Goal: Transaction & Acquisition: Purchase product/service

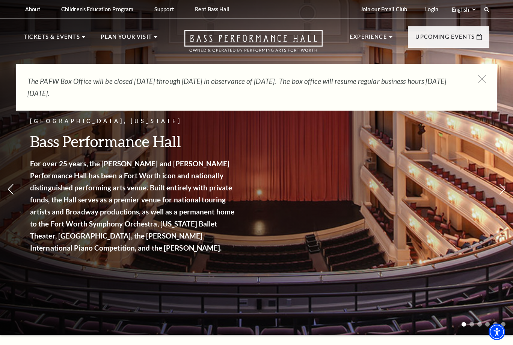
click at [487, 74] on div "The PAFW Box Office will be closed Saturday, August 30th through Monday, Septem…" at bounding box center [256, 87] width 481 height 47
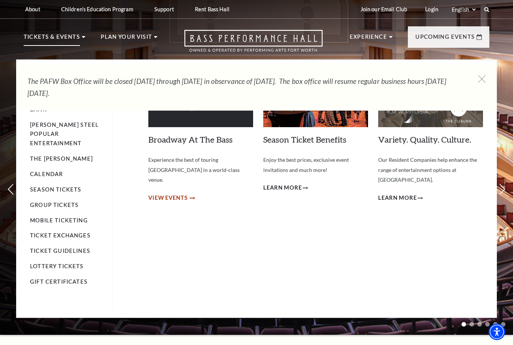
click at [173, 193] on span "View Events" at bounding box center [167, 197] width 39 height 9
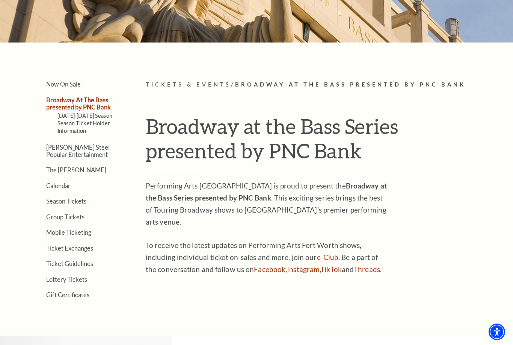
scroll to position [118, 0]
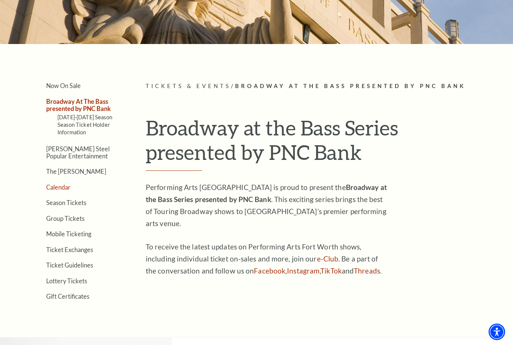
click at [56, 184] on link "Calendar" at bounding box center [58, 186] width 24 height 7
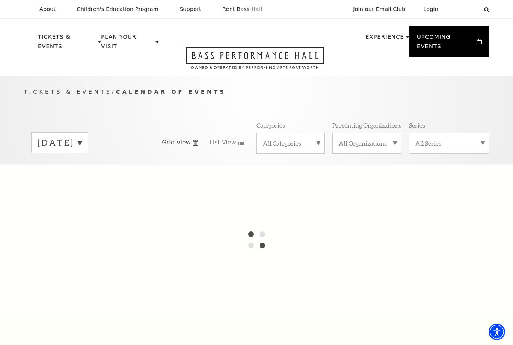
click at [82, 137] on label "August 2025" at bounding box center [60, 143] width 44 height 12
click at [69, 166] on div at bounding box center [256, 239] width 513 height 150
click at [89, 165] on div at bounding box center [256, 239] width 513 height 150
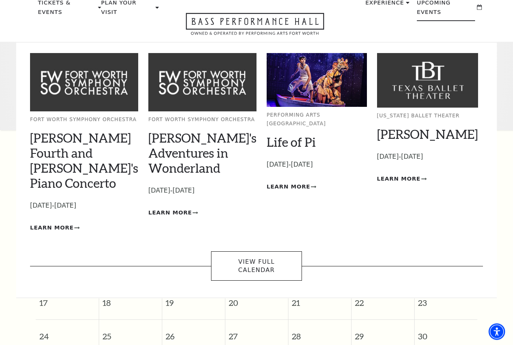
scroll to position [34, 0]
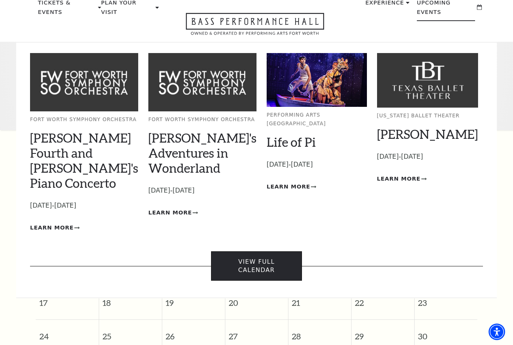
click at [288, 251] on link "View Full Calendar" at bounding box center [256, 266] width 91 height 30
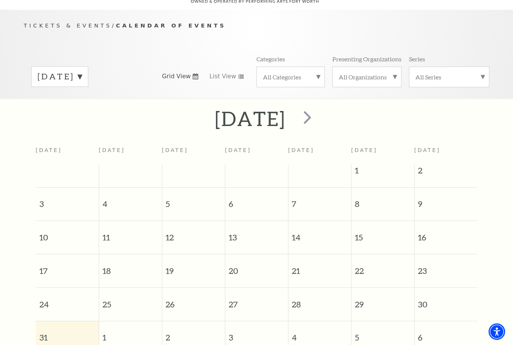
scroll to position [66, 0]
click at [318, 112] on span "next" at bounding box center [307, 116] width 21 height 21
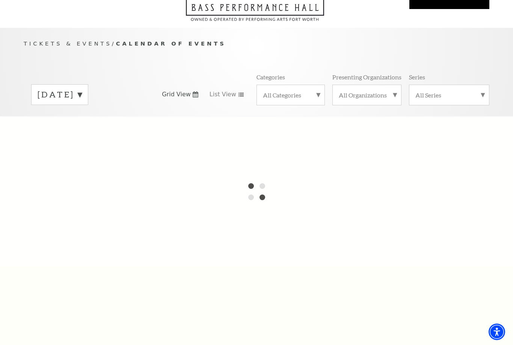
scroll to position [0, 0]
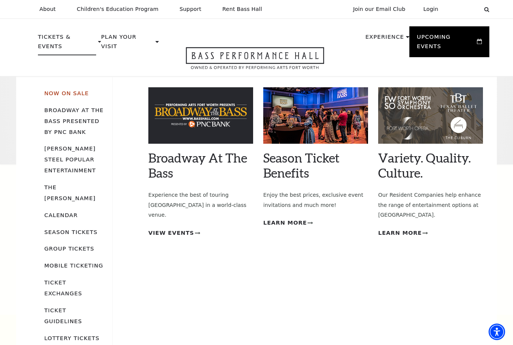
click at [68, 90] on link "Now On Sale" at bounding box center [66, 93] width 44 height 6
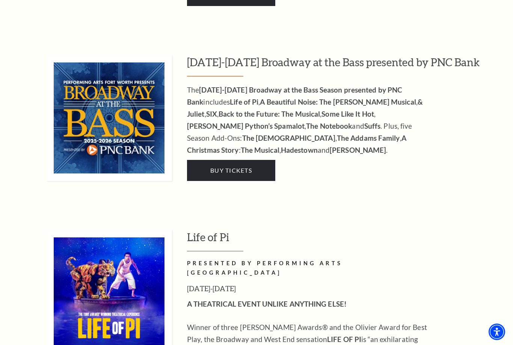
scroll to position [680, 0]
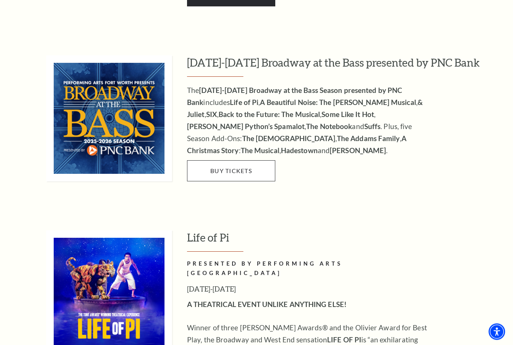
click at [244, 167] on span "Buy Tickets" at bounding box center [231, 170] width 42 height 7
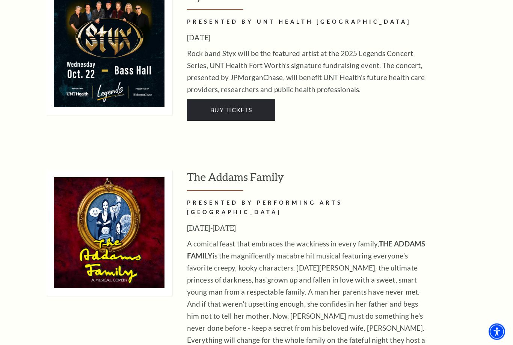
scroll to position [1612, 0]
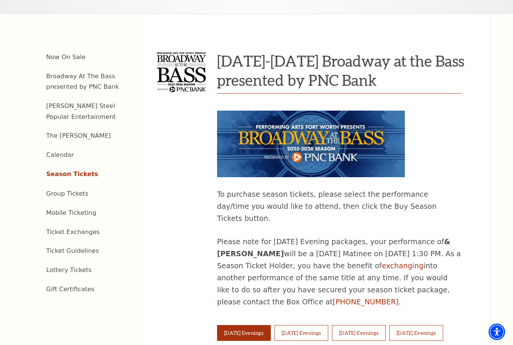
scroll to position [236, 0]
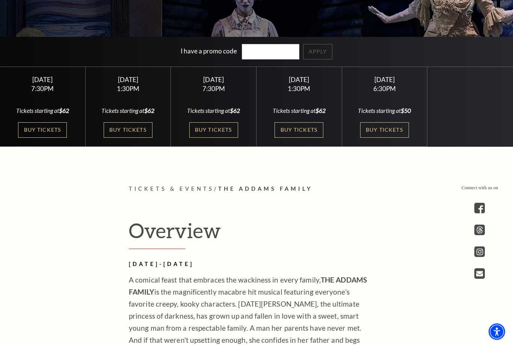
scroll to position [224, 0]
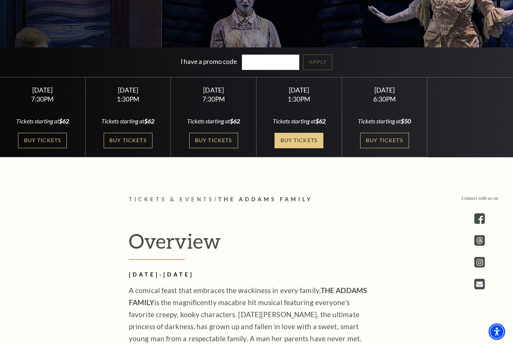
click at [306, 148] on link "Buy Tickets" at bounding box center [299, 140] width 49 height 15
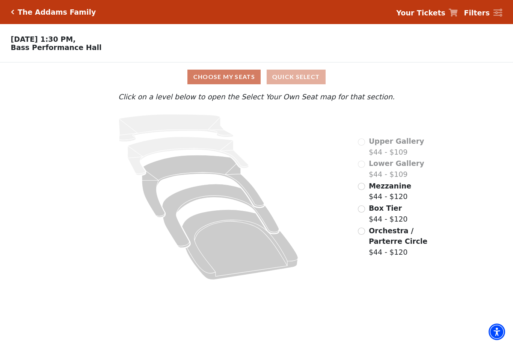
click at [304, 76] on button "Quick Select" at bounding box center [296, 77] width 59 height 15
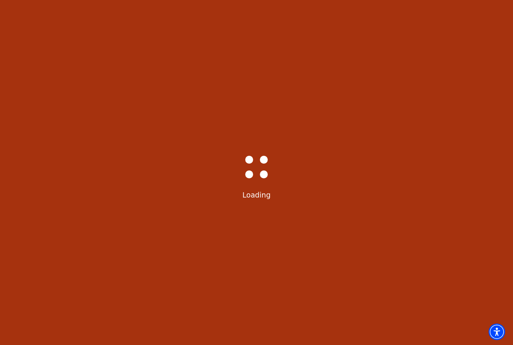
select select "6293"
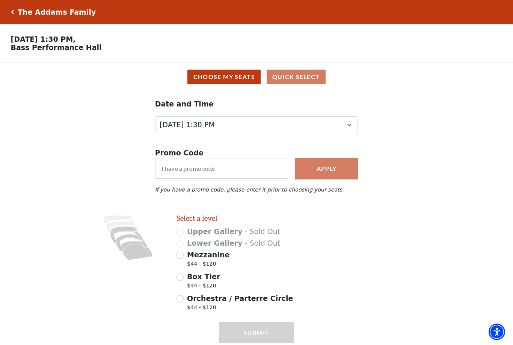
scroll to position [3, 0]
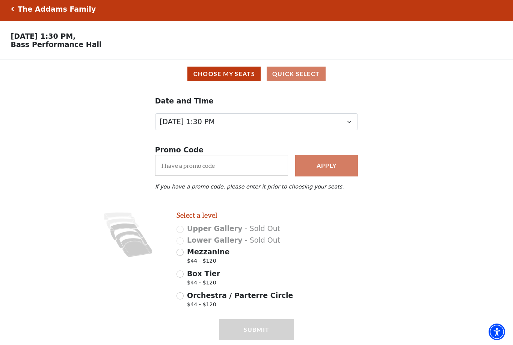
click at [219, 256] on span "Mezzanine" at bounding box center [208, 251] width 42 height 8
click at [184, 256] on input "Mezzanine $44 - $120" at bounding box center [180, 251] width 7 height 7
radio input "true"
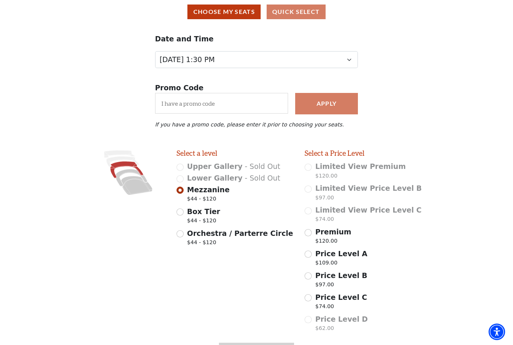
scroll to position [87, 0]
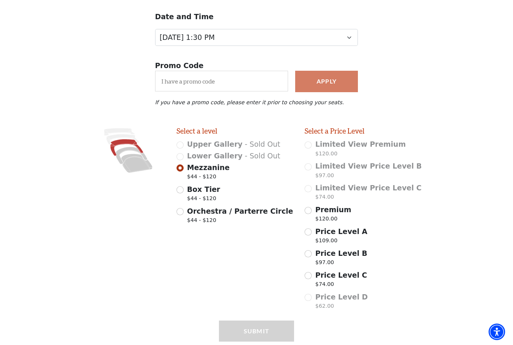
click at [197, 192] on span "Box Tier" at bounding box center [203, 189] width 33 height 8
click at [184, 192] on input "Box Tier $44 - $120" at bounding box center [180, 189] width 7 height 7
radio input "true"
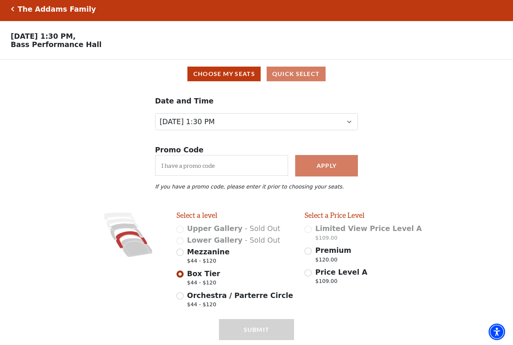
click at [229, 299] on span "Orchestra / Parterre Circle" at bounding box center [240, 295] width 106 height 8
click at [184, 299] on input "Orchestra / Parterre Circle $44 - $120" at bounding box center [180, 295] width 7 height 7
radio input "true"
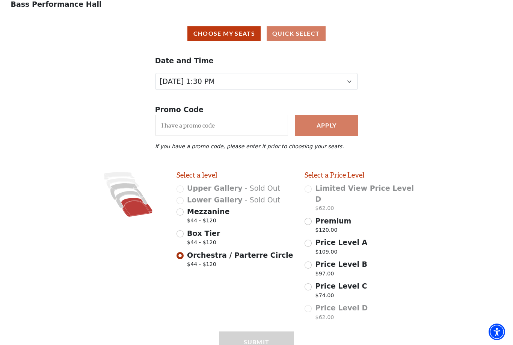
scroll to position [44, 0]
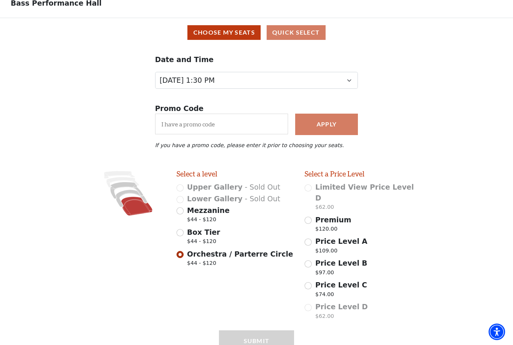
click at [213, 221] on span "$44 - $120" at bounding box center [208, 220] width 42 height 10
click at [184, 214] on input "Mezzanine $44 - $120" at bounding box center [180, 210] width 7 height 7
radio input "true"
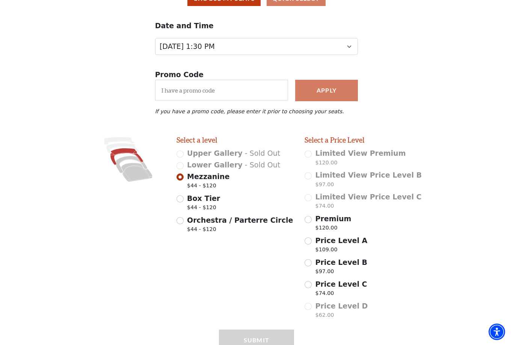
scroll to position [87, 0]
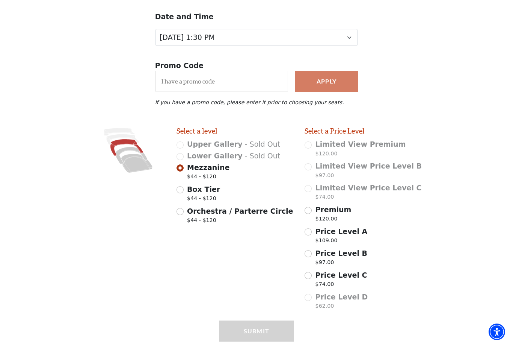
click at [177, 191] on input "Box Tier $44 - $120" at bounding box center [180, 189] width 7 height 7
radio input "true"
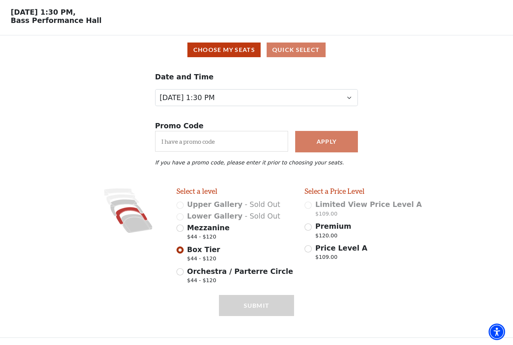
scroll to position [3, 0]
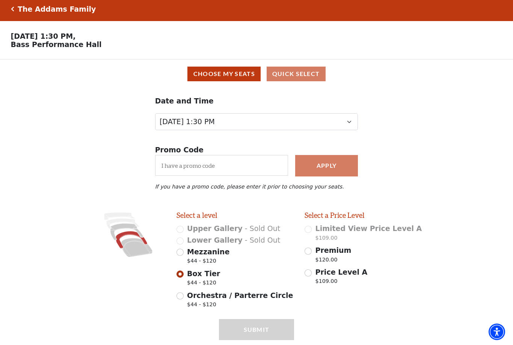
click at [179, 294] on input "Orchestra / Parterre Circle $44 - $120" at bounding box center [180, 295] width 7 height 7
radio input "true"
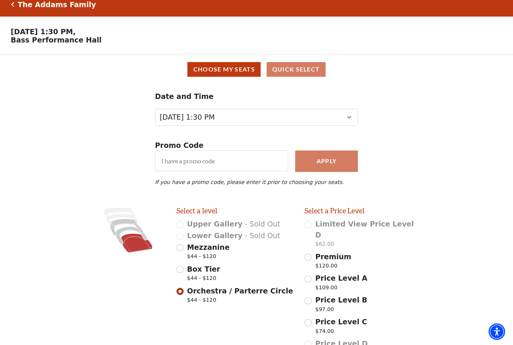
scroll to position [44, 0]
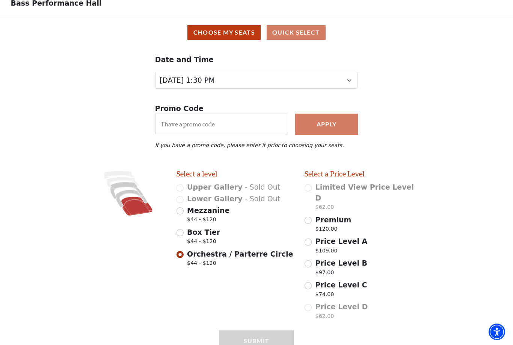
click at [341, 280] on span "Price Level C" at bounding box center [342, 284] width 52 height 8
click at [312, 282] on input "Price Level C $74.00" at bounding box center [308, 285] width 7 height 7
radio input "true"
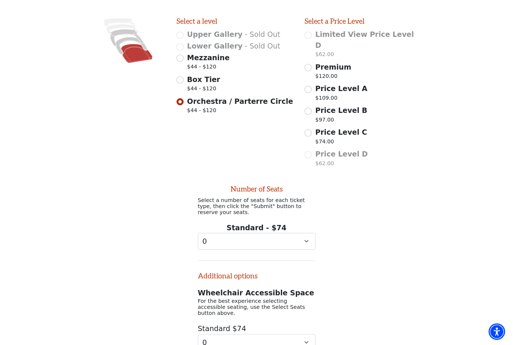
scroll to position [221, 0]
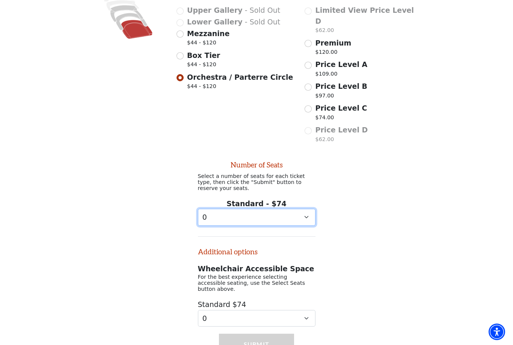
click at [307, 211] on select "0 1 2 3 4 5 6 7" at bounding box center [257, 217] width 118 height 17
select select "3"
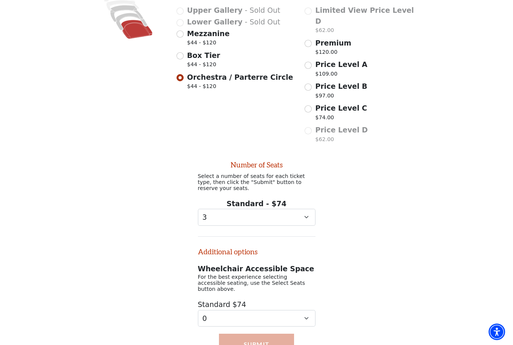
click at [263, 333] on button "Submit" at bounding box center [256, 343] width 75 height 21
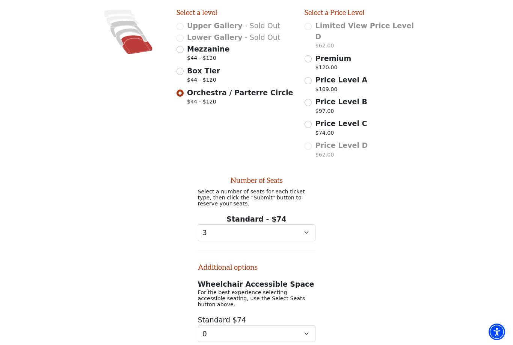
scroll to position [205, 0]
click at [180, 52] on input "Mezzanine $44 - $120" at bounding box center [180, 49] width 7 height 7
radio input "true"
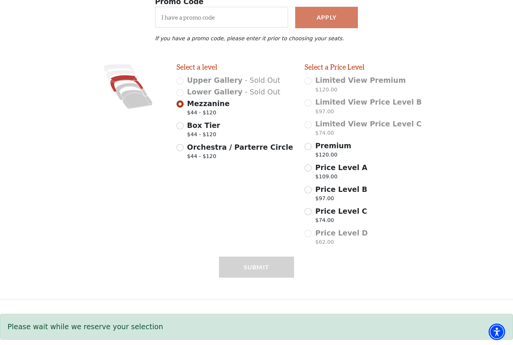
click at [316, 213] on span "Price Level C" at bounding box center [342, 211] width 52 height 8
click at [312, 213] on input "Price Level C $74.00" at bounding box center [308, 211] width 7 height 7
radio input "true"
select select "3"
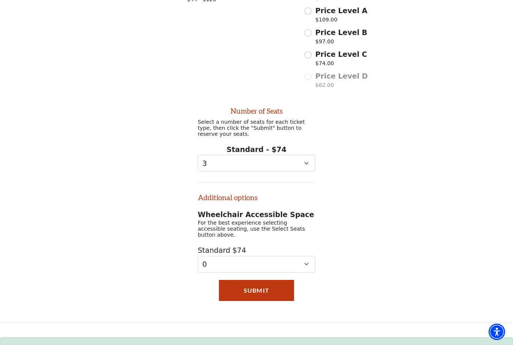
scroll to position [328, 0]
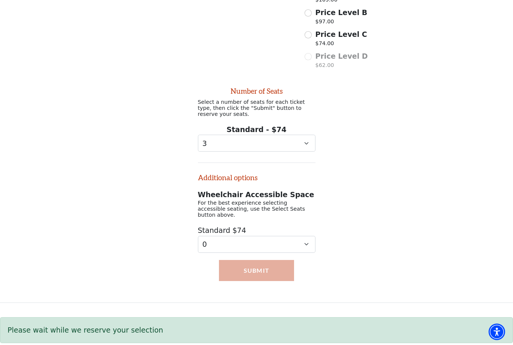
click at [271, 265] on button "Submit" at bounding box center [256, 270] width 75 height 21
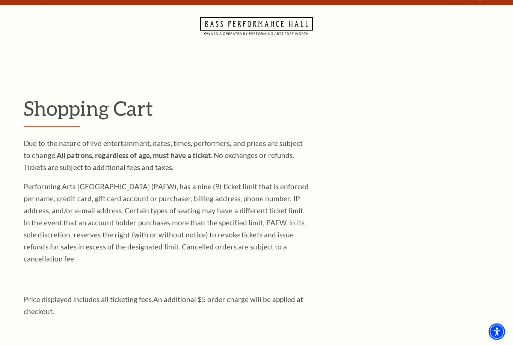
scroll to position [7, 0]
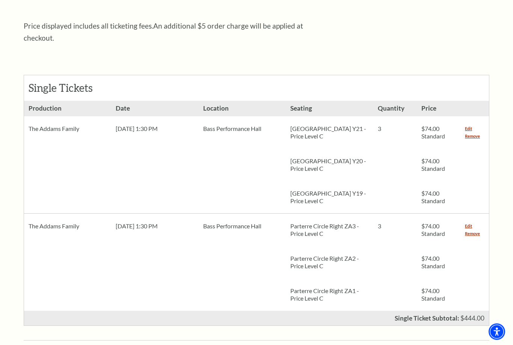
scroll to position [283, 0]
click at [479, 132] on link "Remove" at bounding box center [472, 136] width 15 height 8
click at [477, 230] on link "Remove" at bounding box center [472, 234] width 15 height 8
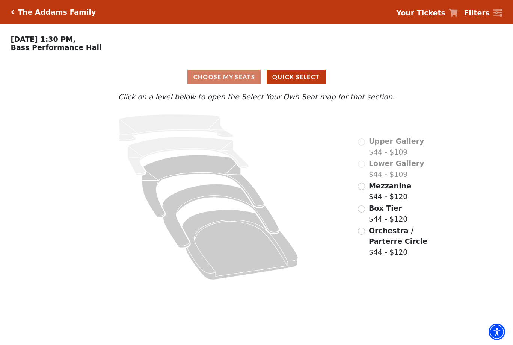
click at [386, 192] on label "Mezzanine $44 - $120" at bounding box center [390, 190] width 42 height 21
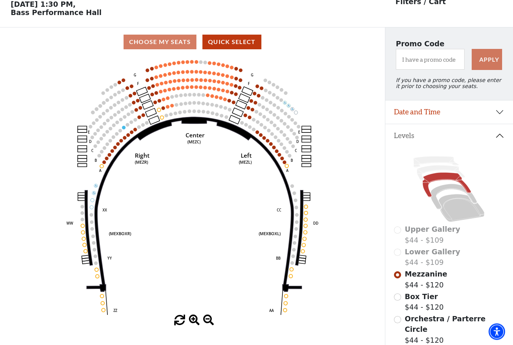
scroll to position [35, 0]
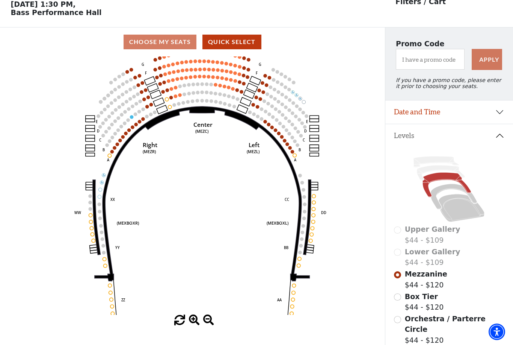
click at [266, 123] on circle at bounding box center [265, 121] width 3 height 3
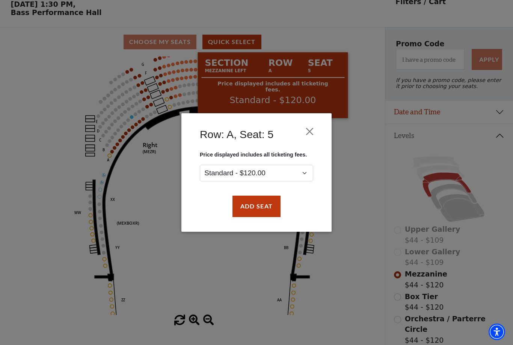
click at [342, 42] on div "Row: A, Seat: 5 Price displayed includes all ticketing fees. Standard - $120.00…" at bounding box center [256, 172] width 513 height 345
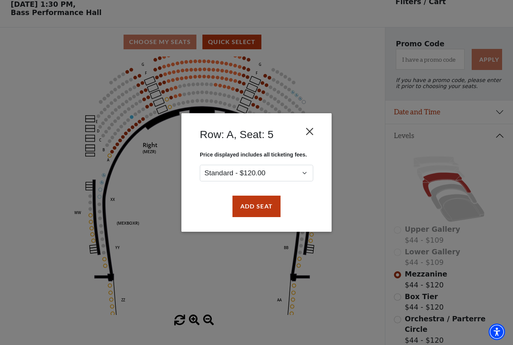
click at [311, 133] on button "Close" at bounding box center [310, 131] width 14 height 14
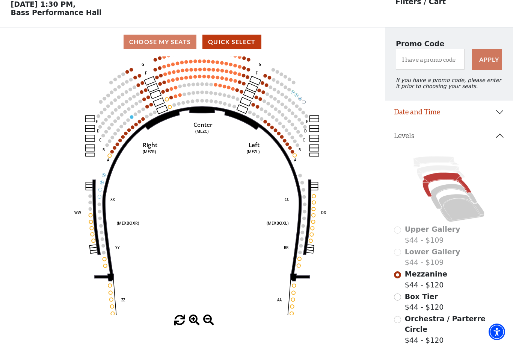
click at [217, 85] on circle at bounding box center [215, 84] width 3 height 3
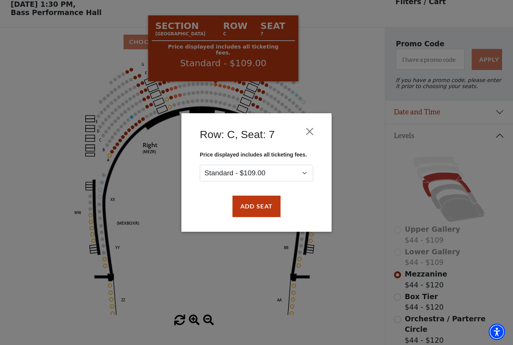
click at [311, 132] on button "Close" at bounding box center [310, 131] width 14 height 14
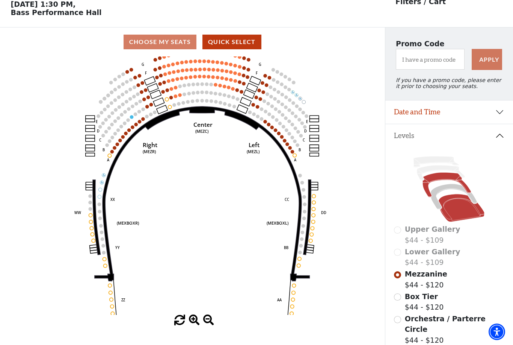
click at [450, 200] on icon at bounding box center [462, 208] width 46 height 28
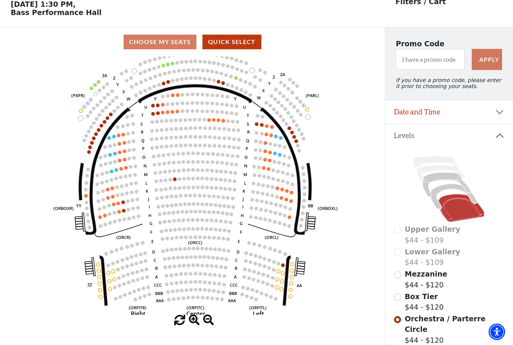
click at [111, 115] on circle at bounding box center [110, 113] width 3 height 3
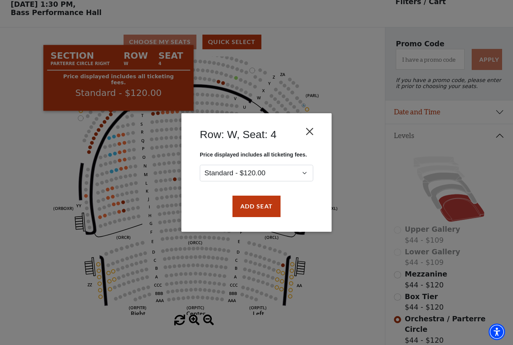
click at [312, 129] on button "Close" at bounding box center [310, 131] width 14 height 14
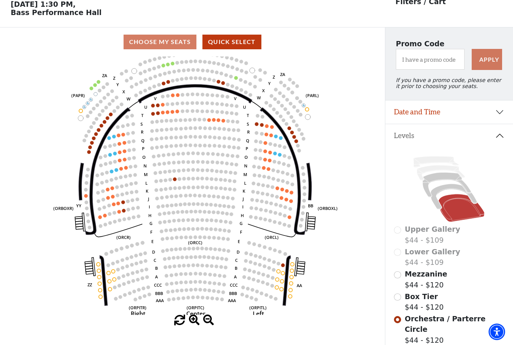
click at [224, 122] on circle at bounding box center [223, 120] width 3 height 3
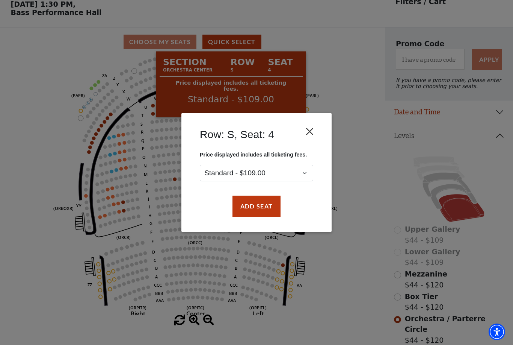
click at [310, 130] on button "Close" at bounding box center [310, 131] width 14 height 14
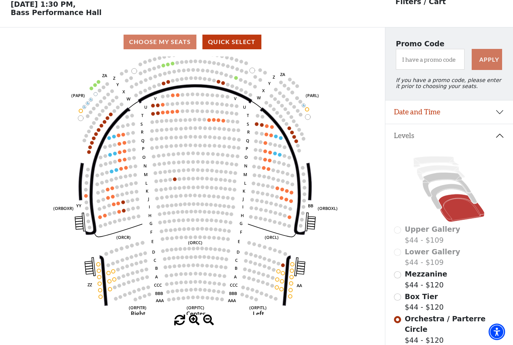
click at [274, 155] on circle at bounding box center [275, 152] width 3 height 3
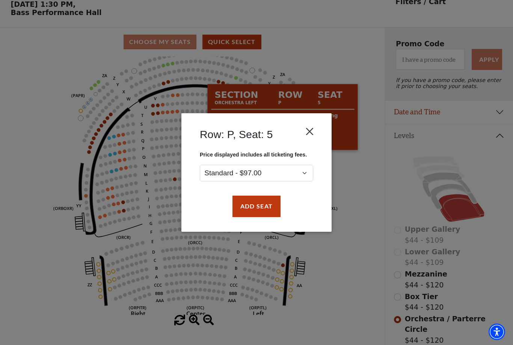
click at [311, 133] on button "Close" at bounding box center [310, 131] width 14 height 14
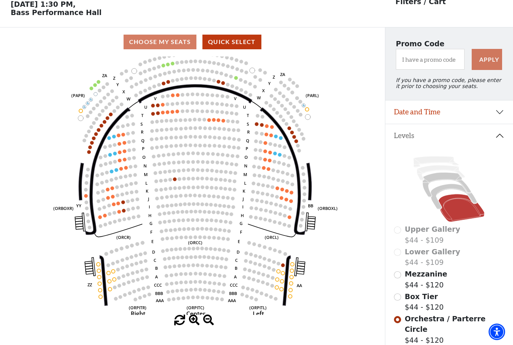
click at [168, 66] on circle at bounding box center [167, 63] width 3 height 3
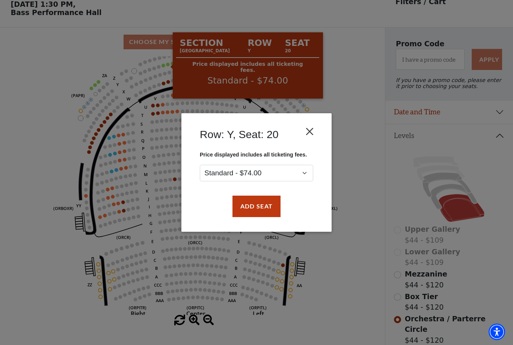
click at [310, 129] on button "Close" at bounding box center [310, 131] width 14 height 14
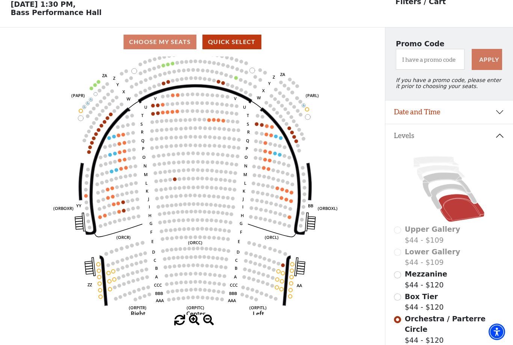
click at [115, 137] on circle at bounding box center [113, 136] width 3 height 3
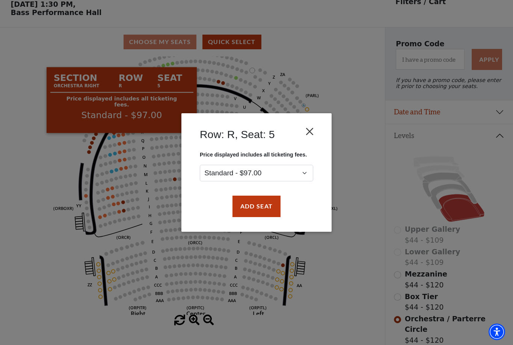
click at [309, 131] on button "Close" at bounding box center [310, 131] width 14 height 14
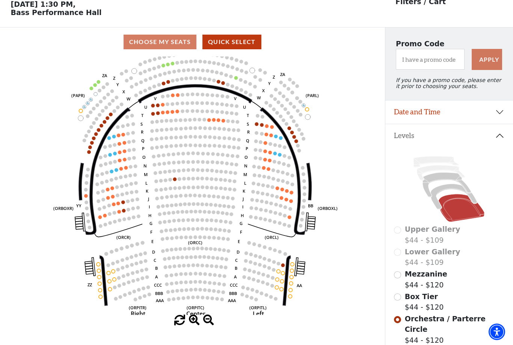
click at [109, 139] on circle at bounding box center [108, 137] width 3 height 3
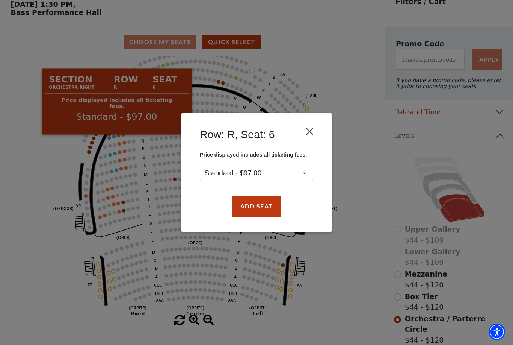
click at [312, 133] on button "Close" at bounding box center [310, 131] width 14 height 14
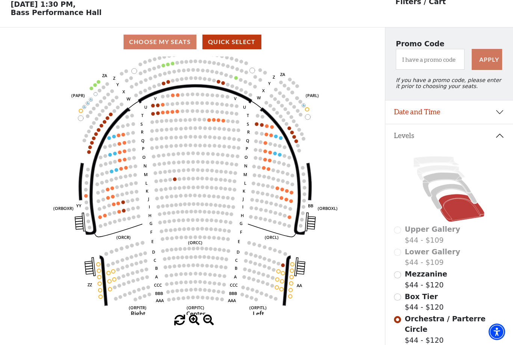
click at [119, 135] on circle at bounding box center [118, 134] width 3 height 3
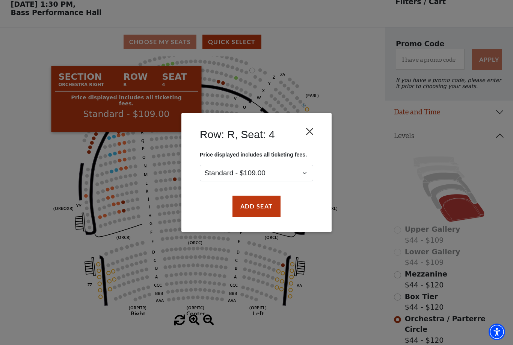
click at [310, 132] on button "Close" at bounding box center [310, 131] width 14 height 14
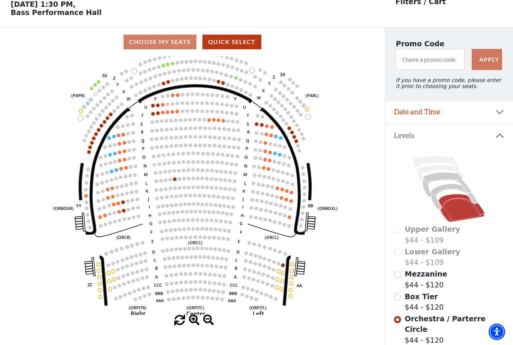
click at [174, 180] on circle at bounding box center [174, 178] width 3 height 3
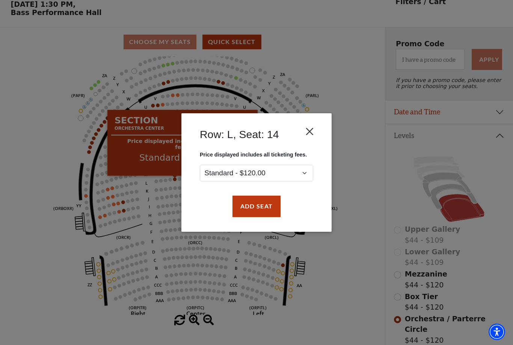
click at [309, 133] on button "Close" at bounding box center [310, 131] width 14 height 14
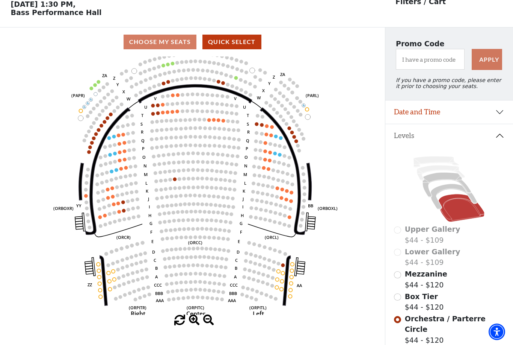
click at [153, 114] on circle at bounding box center [152, 113] width 3 height 3
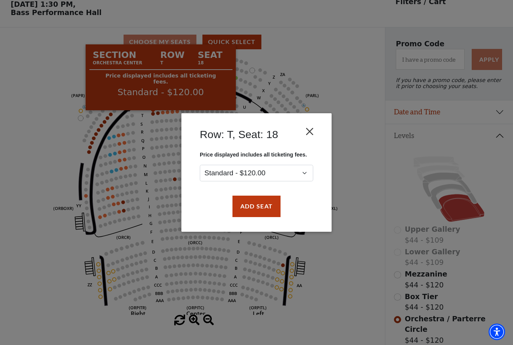
click at [309, 134] on button "Close" at bounding box center [310, 131] width 14 height 14
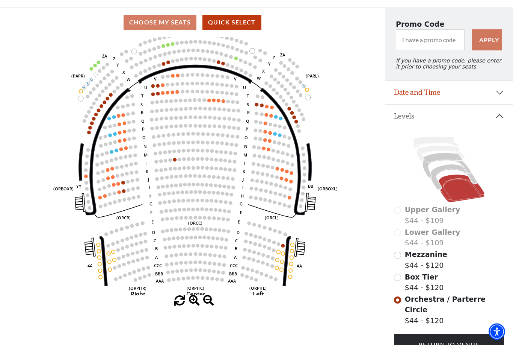
scroll to position [57, 0]
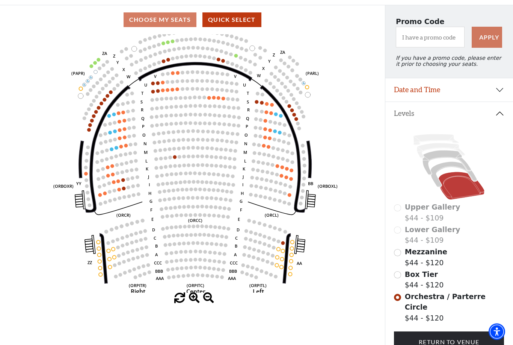
click at [292, 244] on circle at bounding box center [292, 241] width 3 height 3
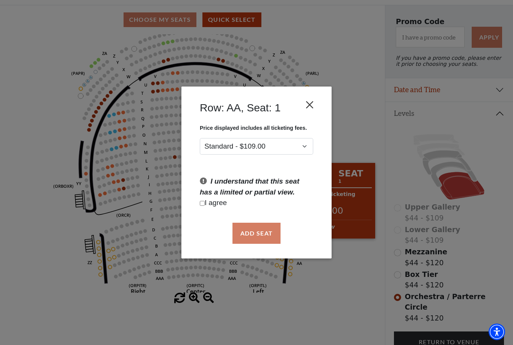
click at [311, 106] on button "Close" at bounding box center [310, 104] width 14 height 14
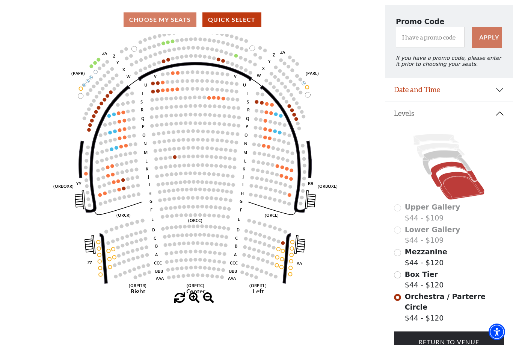
click at [440, 170] on icon at bounding box center [454, 174] width 46 height 25
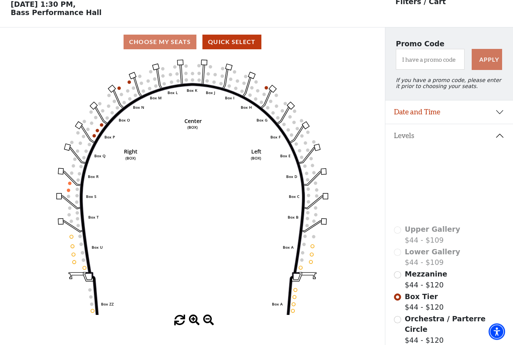
scroll to position [35, 0]
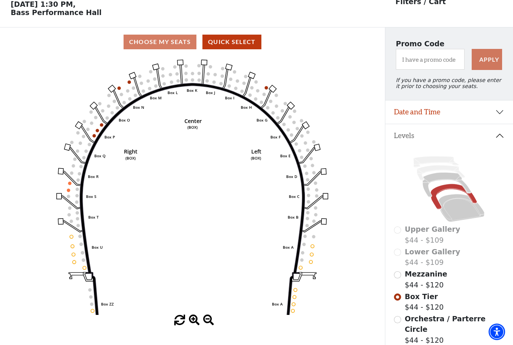
click at [94, 136] on circle at bounding box center [94, 135] width 3 height 3
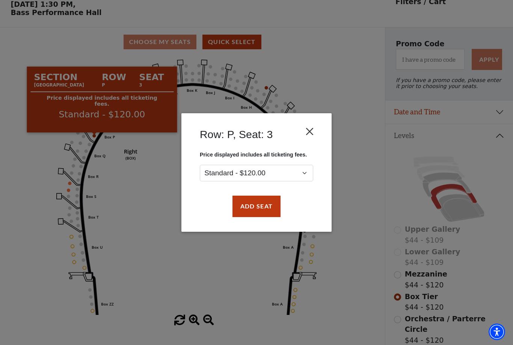
click at [310, 133] on button "Close" at bounding box center [310, 131] width 14 height 14
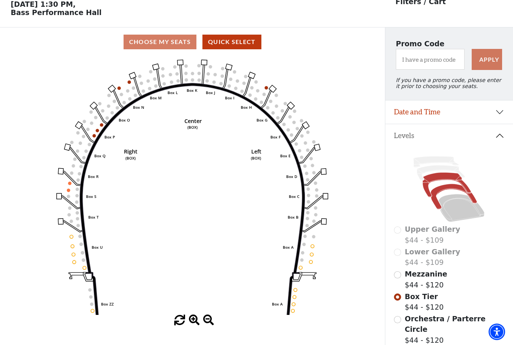
click at [440, 180] on icon at bounding box center [447, 185] width 48 height 25
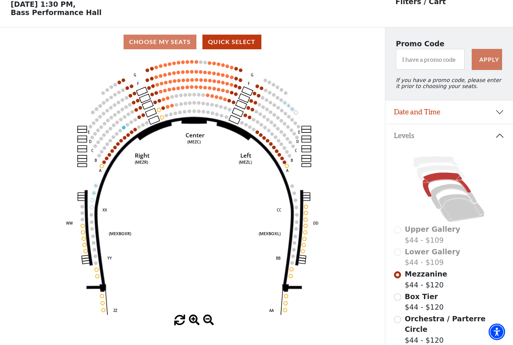
click at [158, 111] on circle at bounding box center [158, 109] width 3 height 3
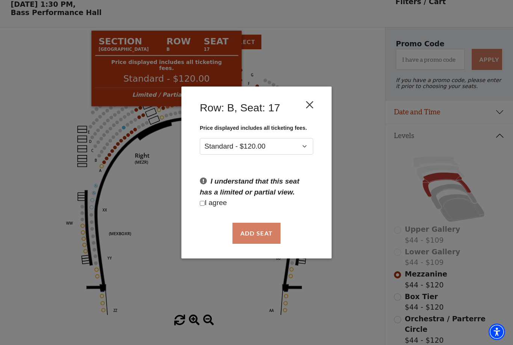
click at [312, 106] on button "Close" at bounding box center [310, 104] width 14 height 14
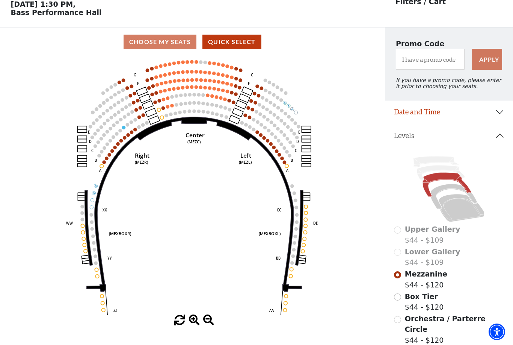
click at [163, 109] on circle at bounding box center [163, 107] width 3 height 3
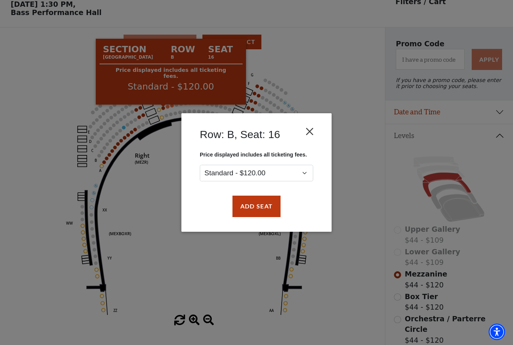
click at [309, 131] on button "Close" at bounding box center [310, 131] width 14 height 14
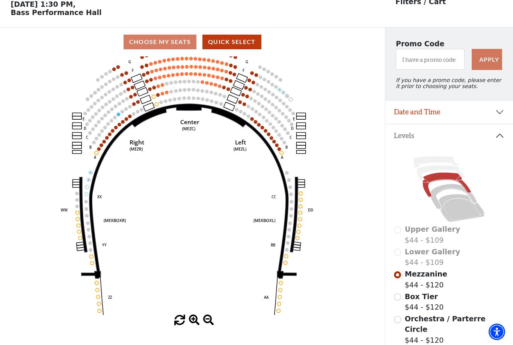
click at [345, 179] on icon "Center (MEZC) Right (MEZR) Left (MEZL) (MEXBOXR) (MEXBOXL) XX WW CC DD YY BB ZZ…" at bounding box center [192, 185] width 347 height 258
click at [438, 193] on icon at bounding box center [454, 196] width 46 height 25
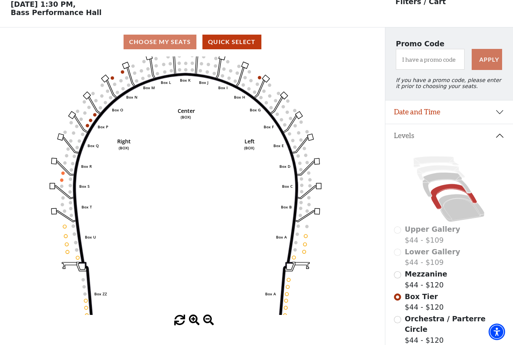
click at [418, 324] on label "Orchestra / Parterre Circle $44 - $120" at bounding box center [455, 329] width 100 height 32
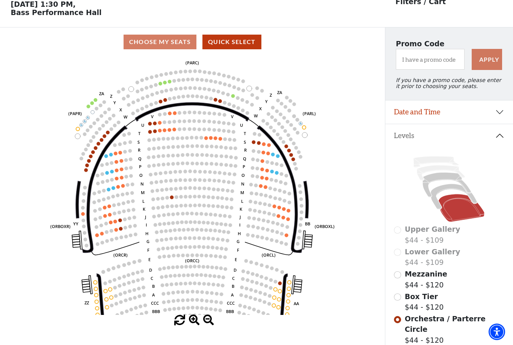
click at [107, 157] on circle at bounding box center [105, 155] width 3 height 3
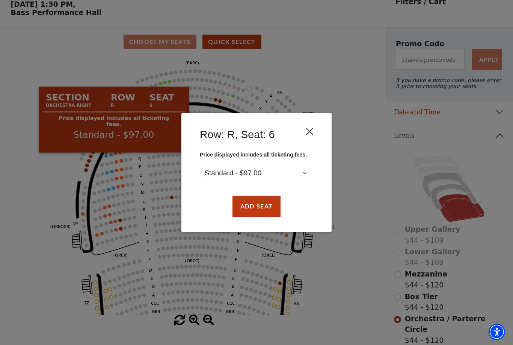
click at [309, 134] on button "Close" at bounding box center [310, 131] width 14 height 14
